Goal: Transaction & Acquisition: Subscribe to service/newsletter

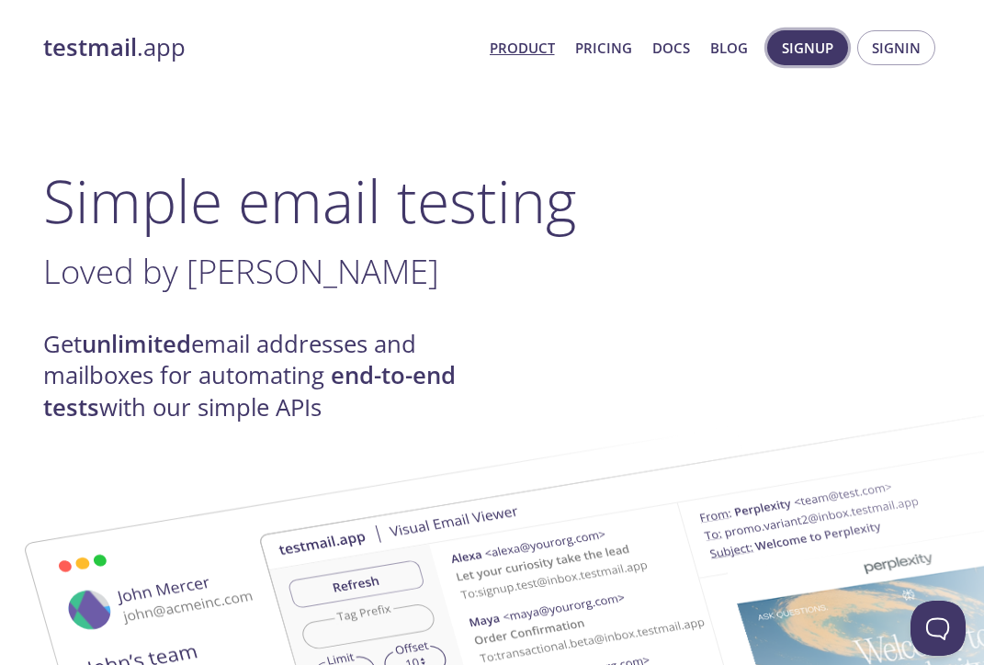
scroll to position [0, 1]
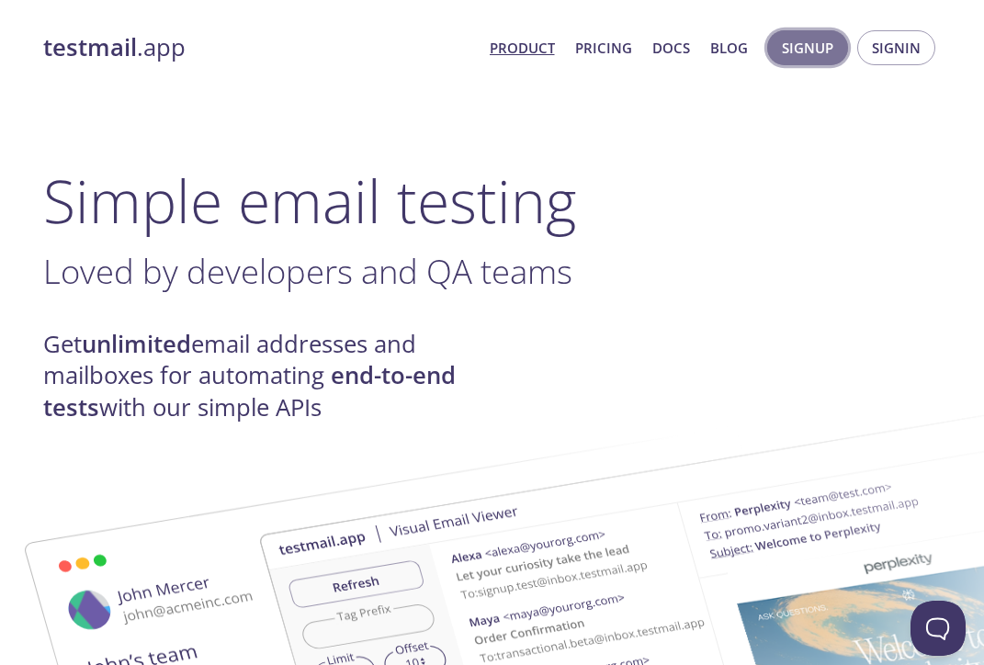
click at [805, 46] on span "Signup" at bounding box center [807, 48] width 51 height 24
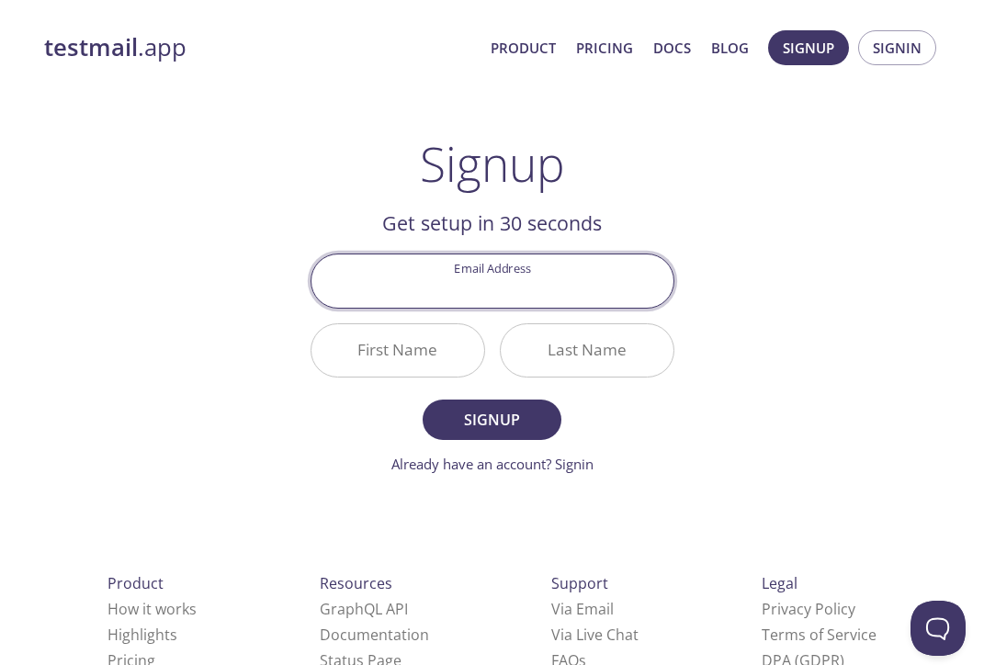
type input "[EMAIL_ADDRESS][DOMAIN_NAME]"
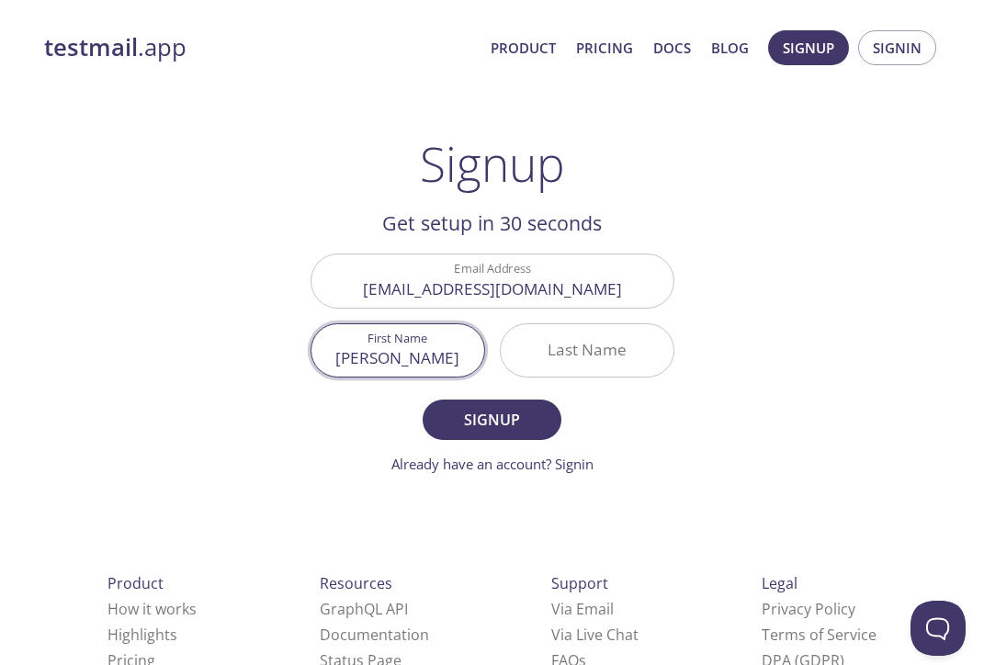
type input "[PERSON_NAME]"
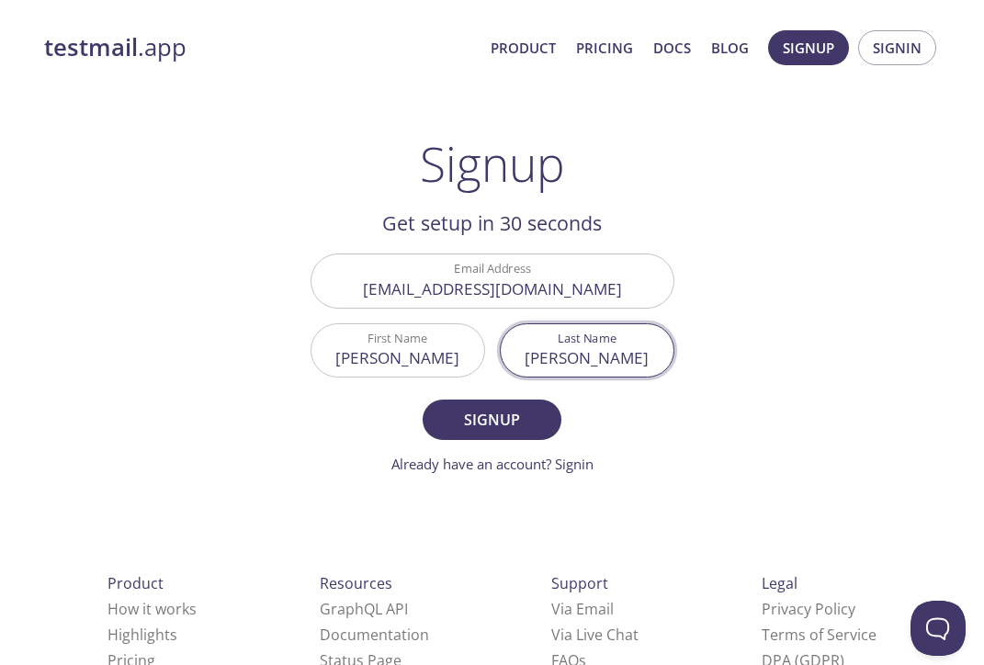
type input "[PERSON_NAME]"
click at [491, 419] on button "Signup" at bounding box center [491, 419] width 138 height 40
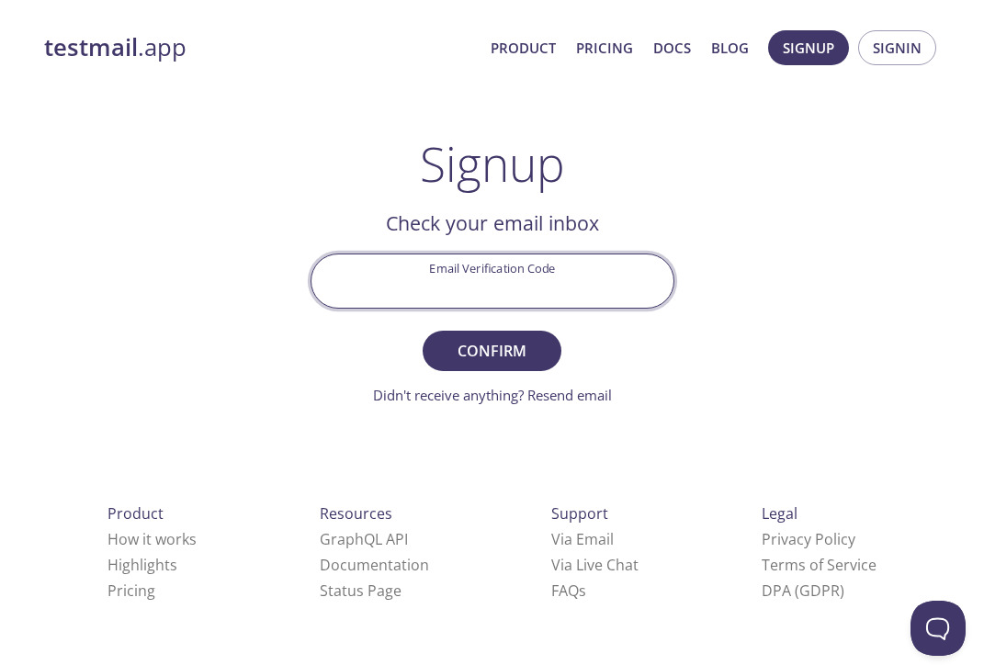
click at [540, 293] on input "Email Verification Code" at bounding box center [492, 280] width 362 height 52
type input "arvkwm3"
click at [491, 350] on button "Confirm" at bounding box center [491, 351] width 138 height 40
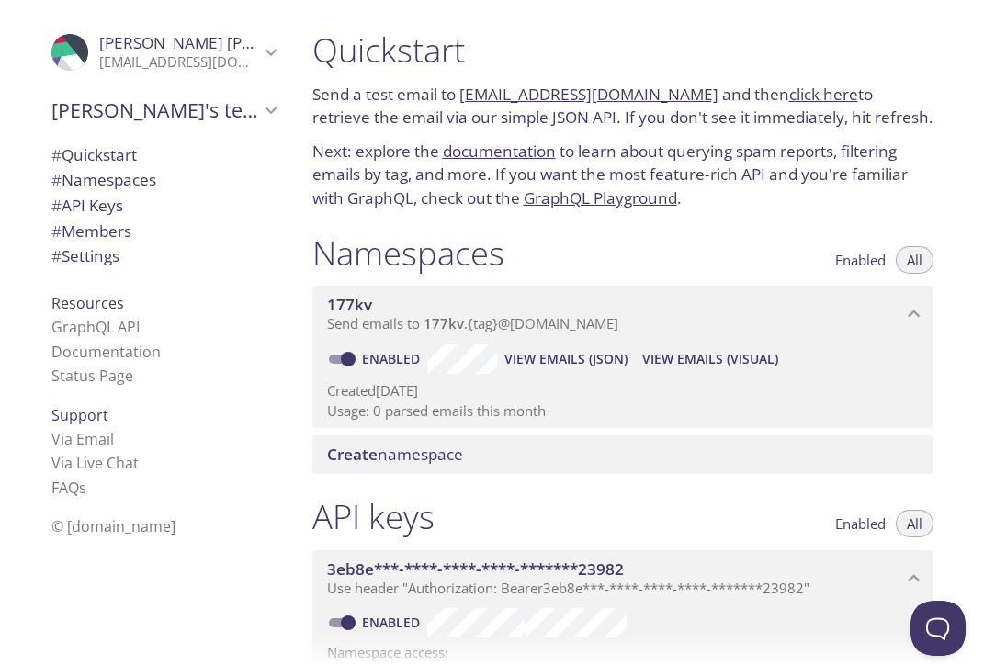
click at [789, 90] on link "click here" at bounding box center [823, 94] width 69 height 21
